Goal: Navigation & Orientation: Find specific page/section

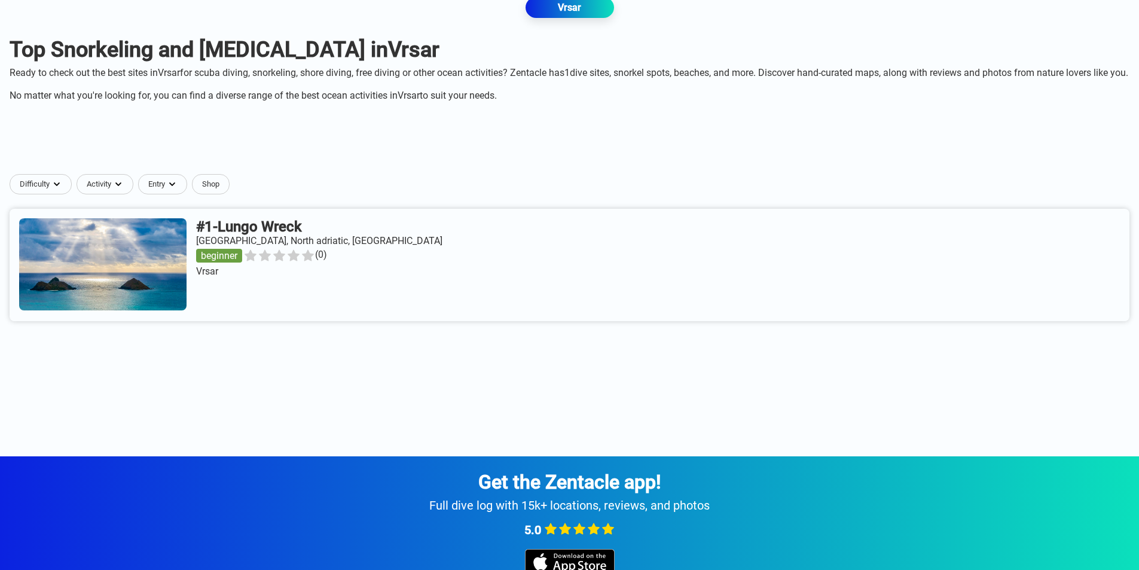
scroll to position [146, 0]
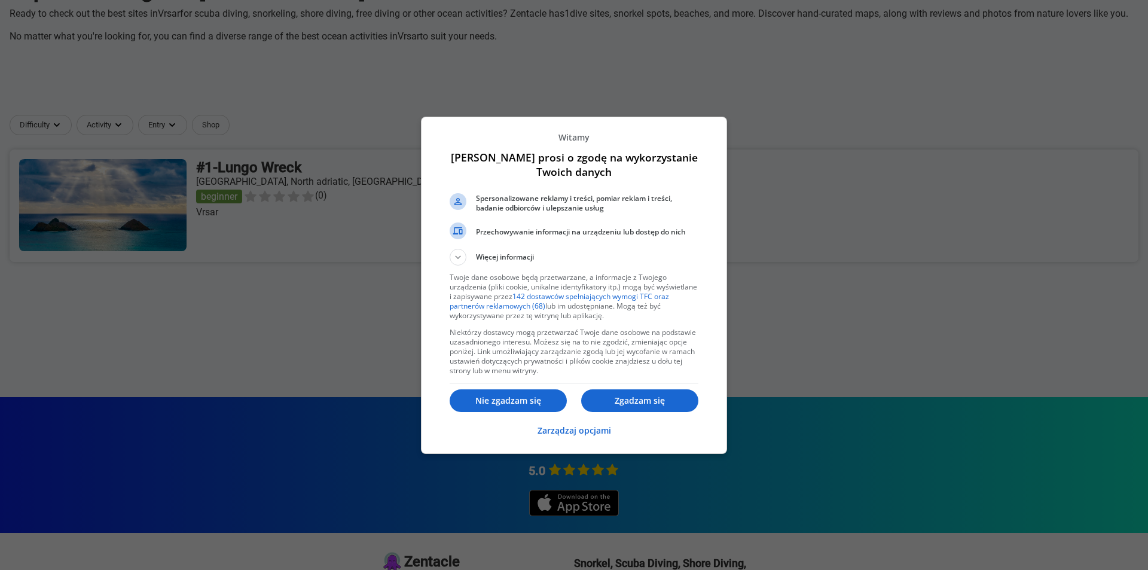
click at [266, 343] on div at bounding box center [574, 285] width 1148 height 570
click at [503, 402] on p "Nie zgadzam się" at bounding box center [508, 401] width 117 height 12
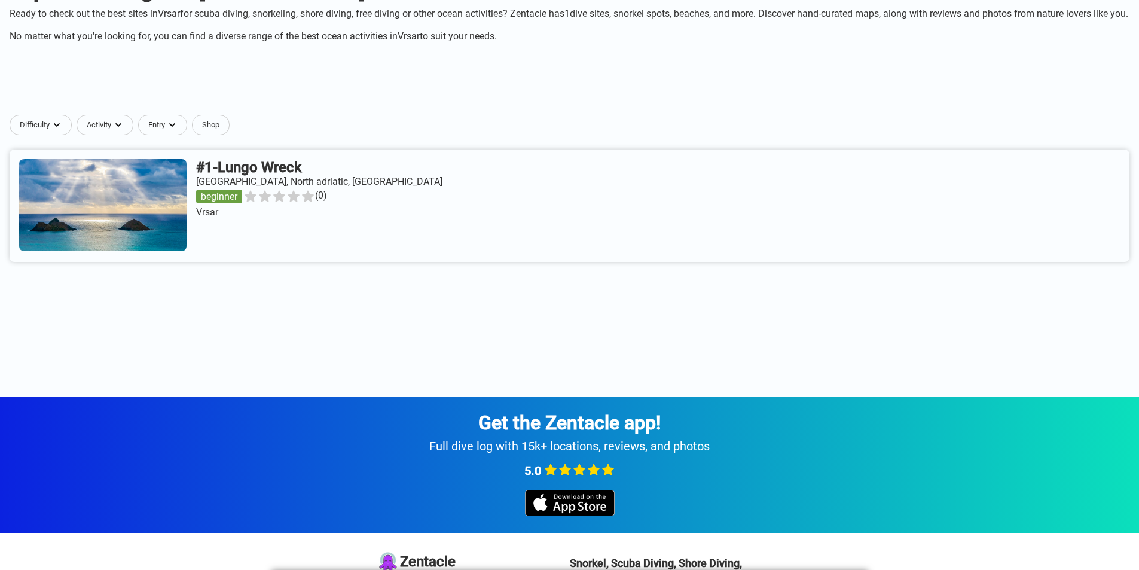
click at [179, 196] on link at bounding box center [570, 205] width 1120 height 112
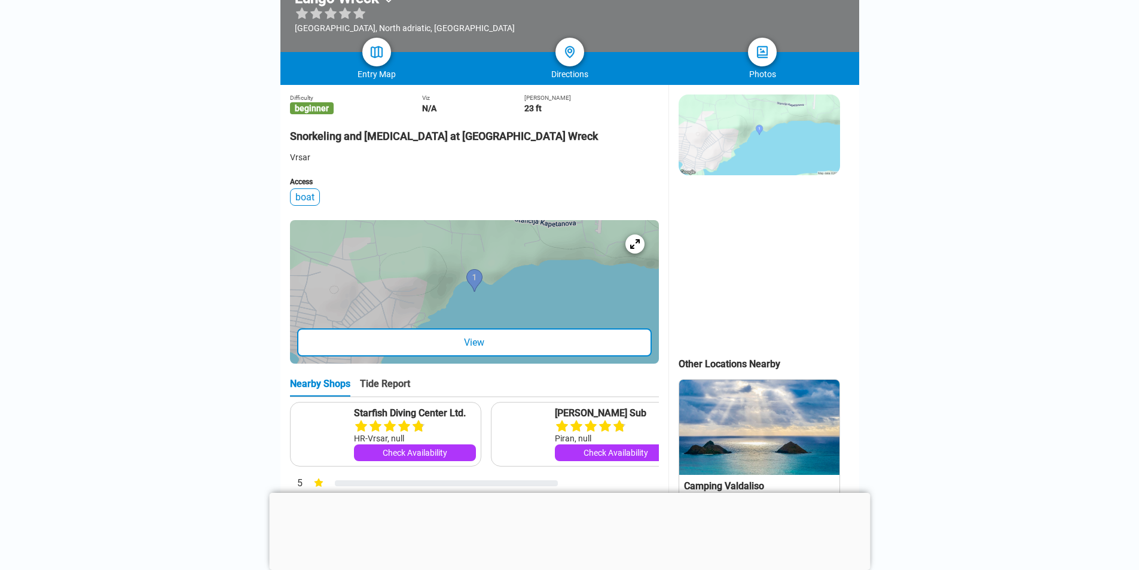
scroll to position [233, 0]
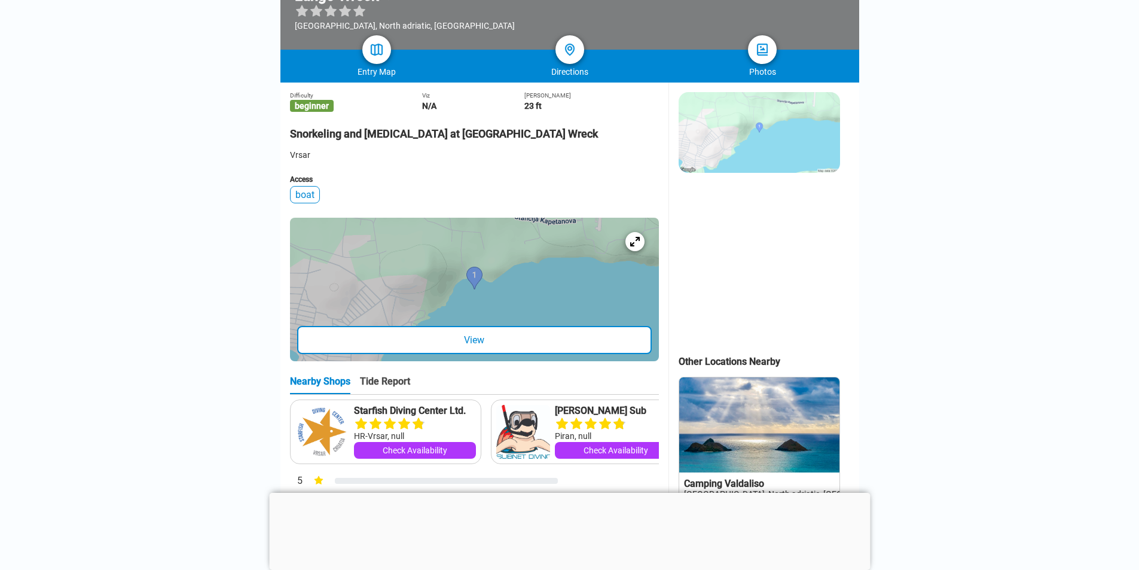
click at [471, 304] on div at bounding box center [474, 289] width 369 height 143
click at [466, 354] on div "View" at bounding box center [474, 340] width 355 height 28
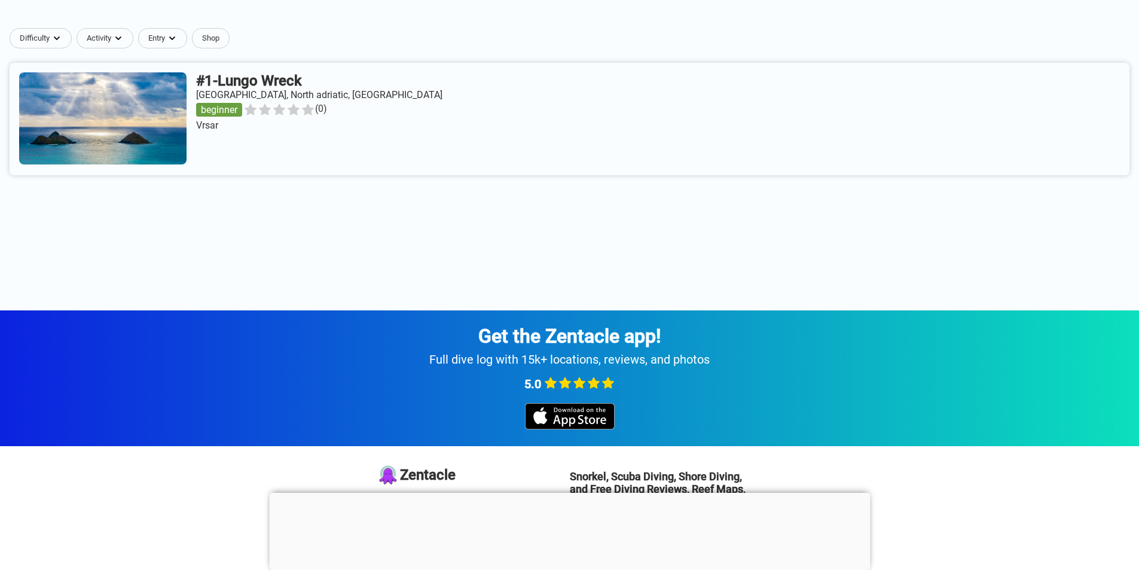
scroll to position [146, 0]
